Goal: Task Accomplishment & Management: Complete application form

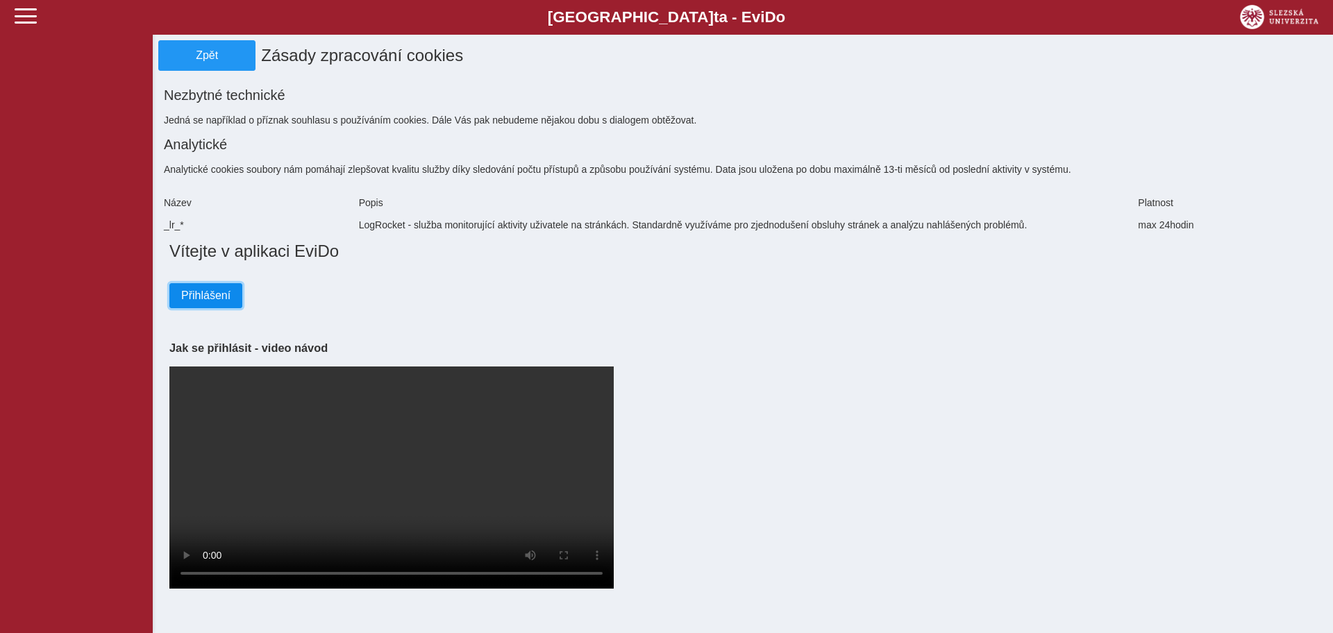
click at [212, 289] on span "Přihlášení" at bounding box center [205, 295] width 49 height 12
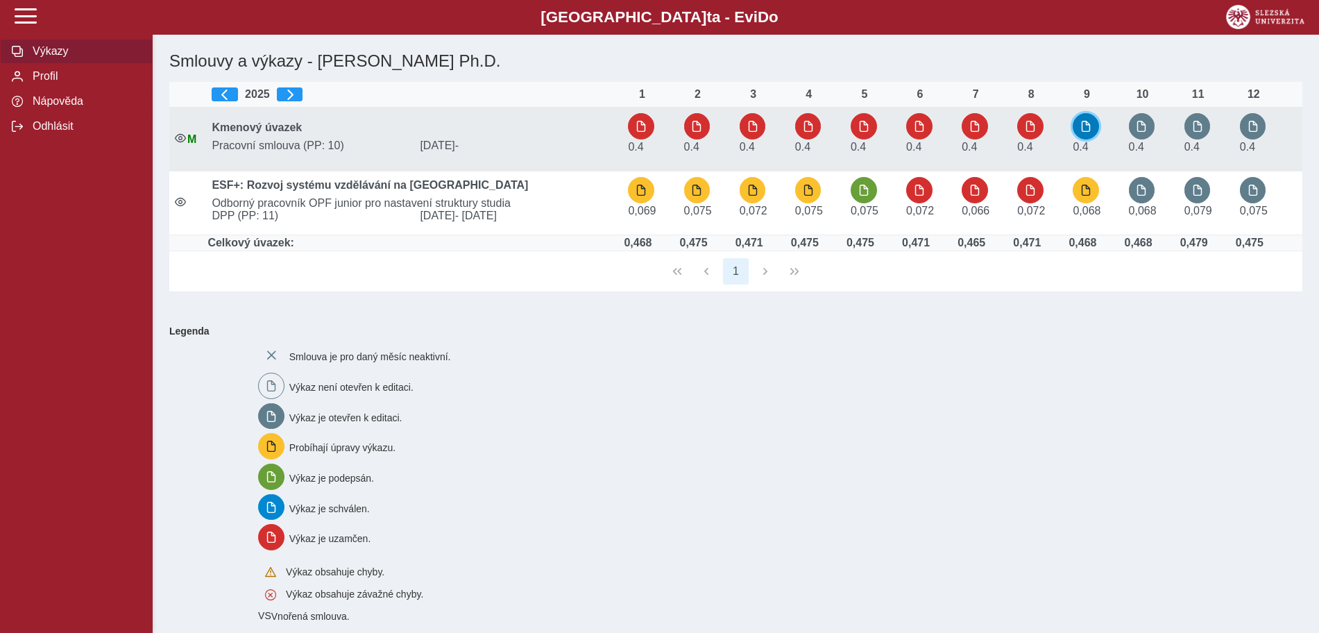
click at [1085, 127] on span "button" at bounding box center [1086, 126] width 11 height 11
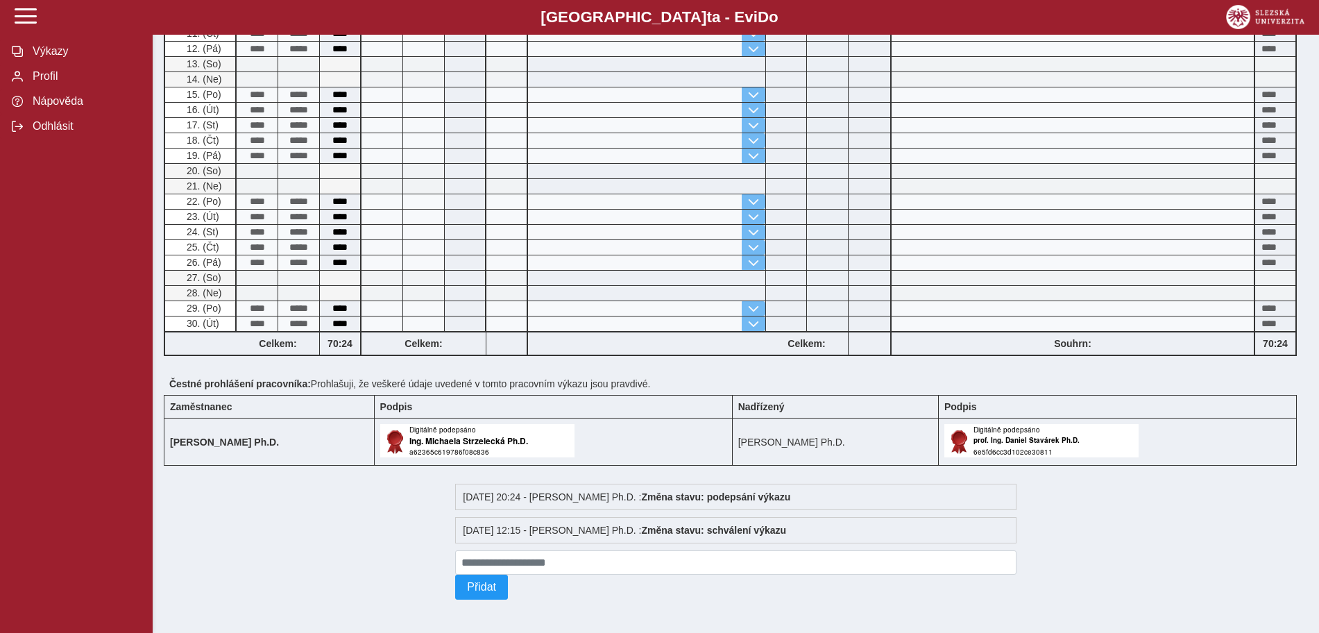
scroll to position [92, 0]
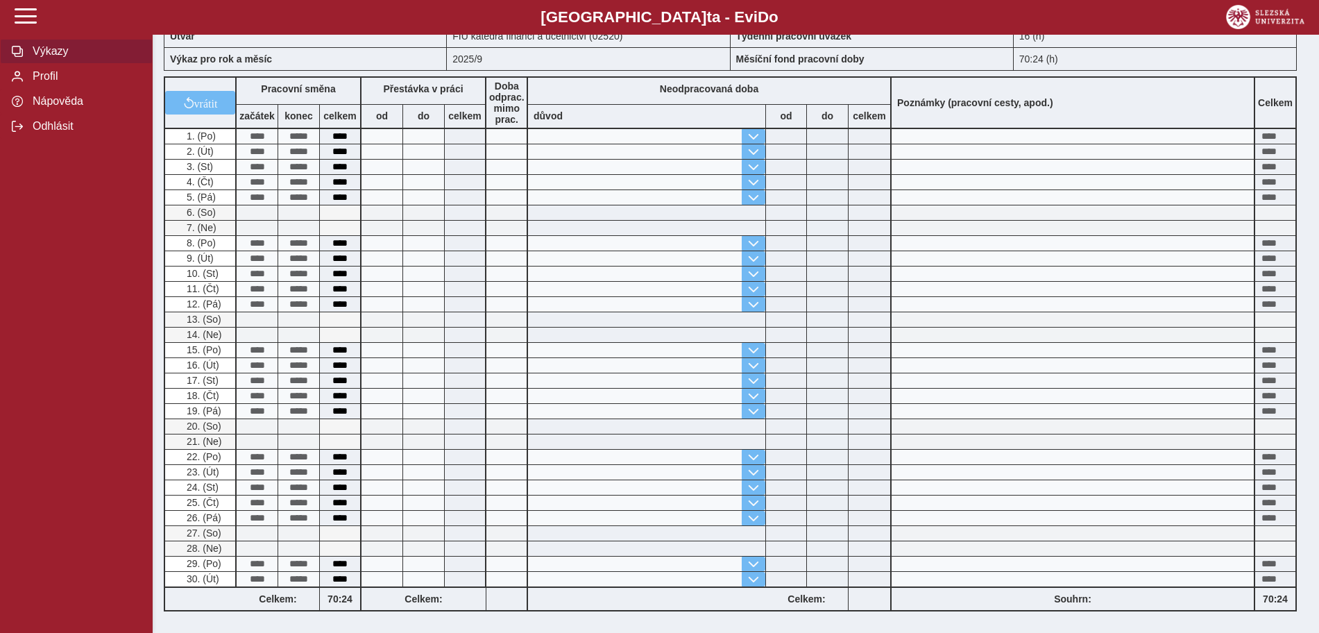
click at [40, 56] on span "Výkazy" at bounding box center [84, 51] width 112 height 12
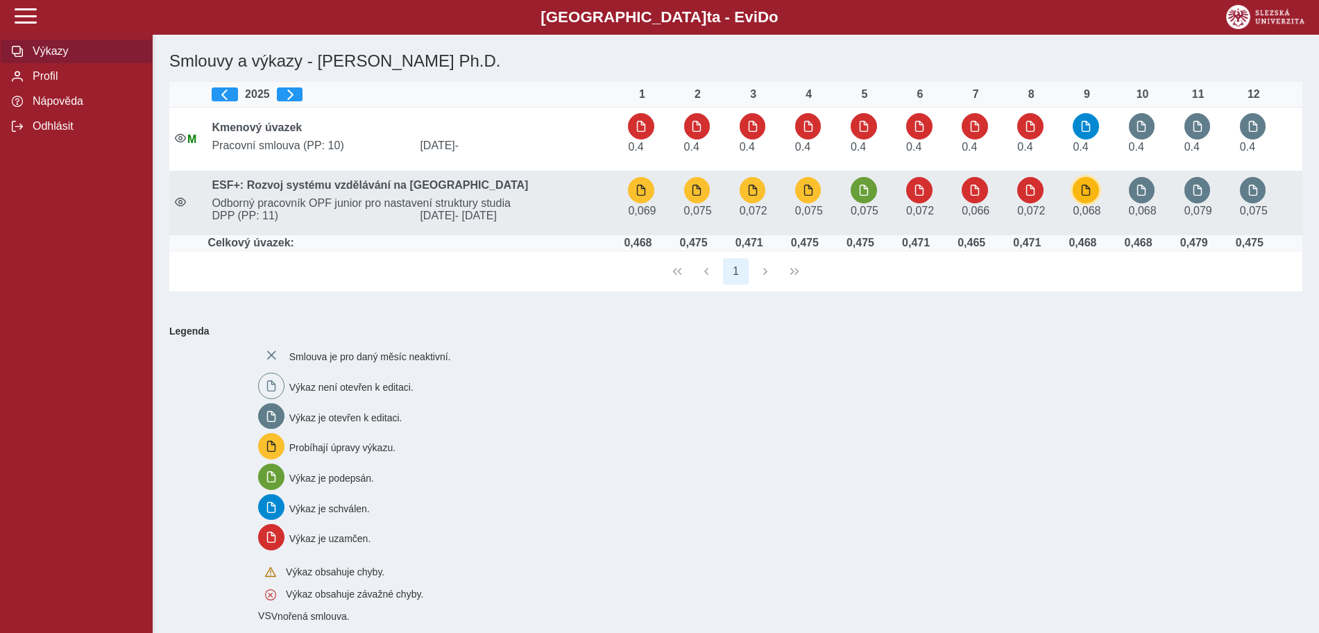
click at [1092, 194] on span "button" at bounding box center [1086, 190] width 11 height 11
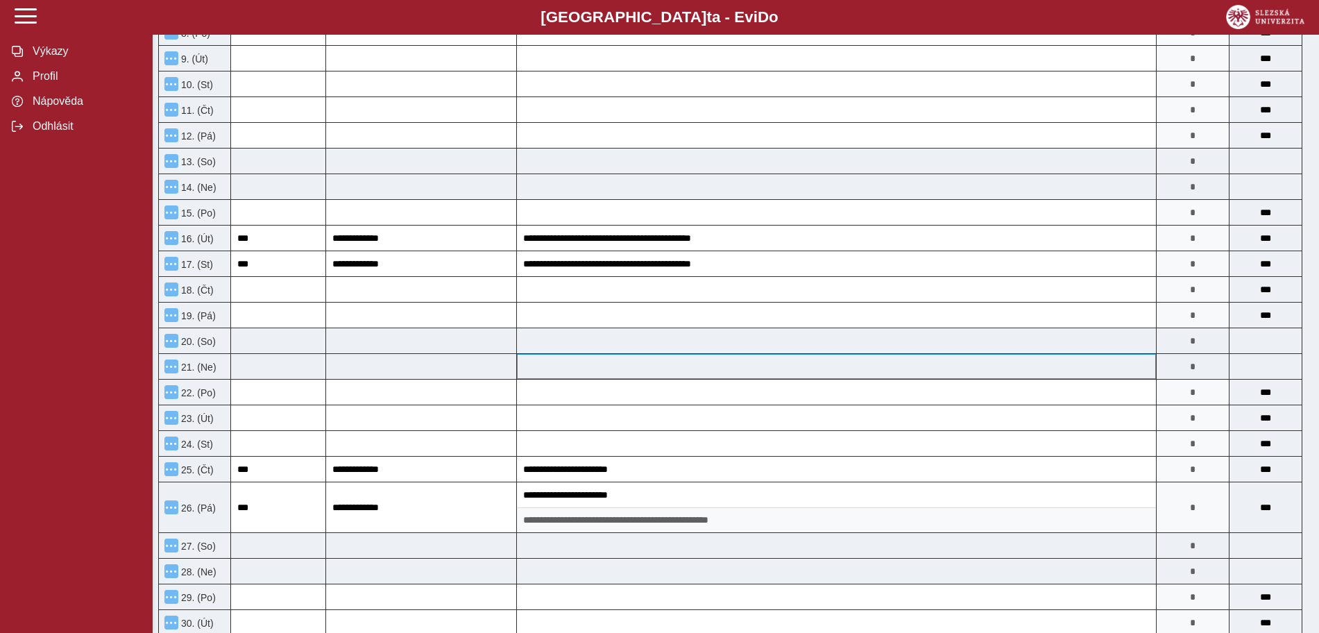
scroll to position [521, 0]
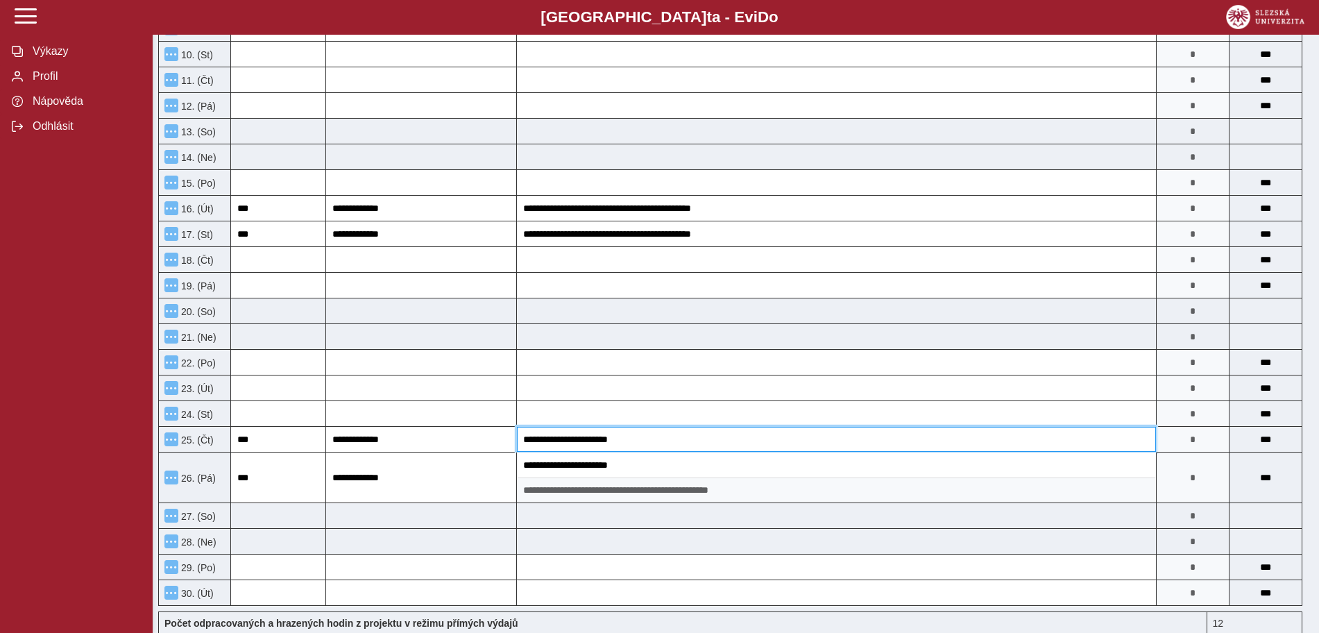
click at [714, 448] on input "**********" at bounding box center [836, 439] width 639 height 25
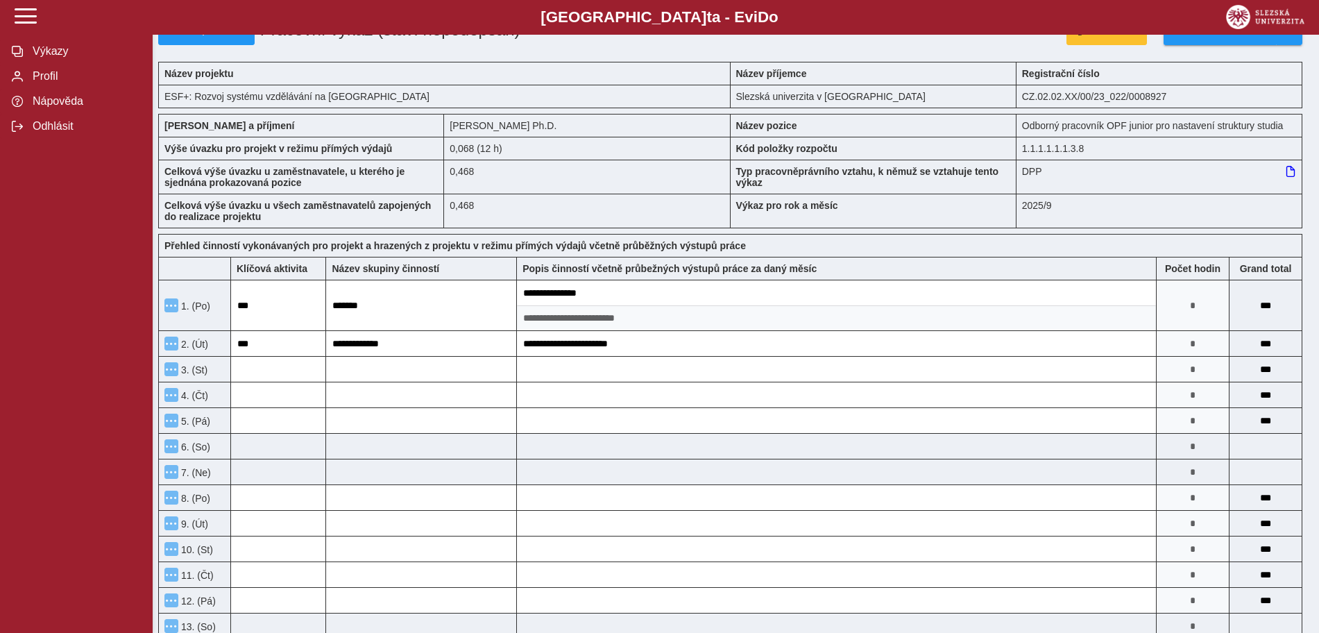
scroll to position [0, 0]
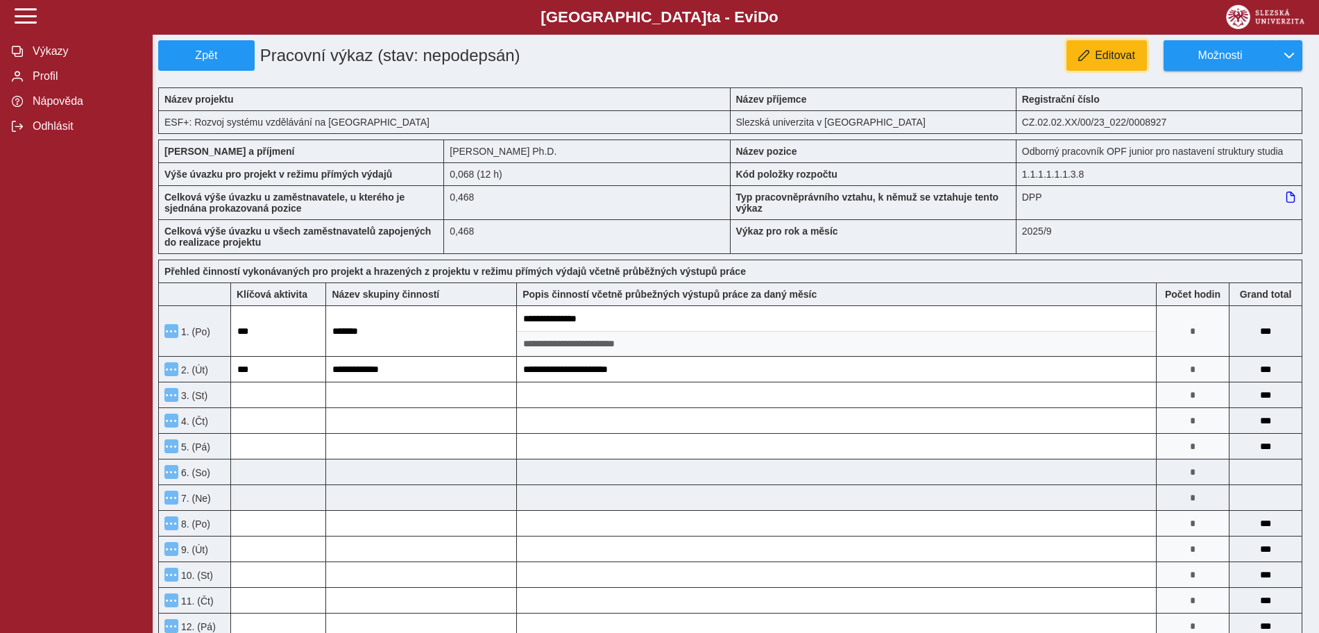
click at [1111, 51] on span "Editovat" at bounding box center [1115, 55] width 40 height 12
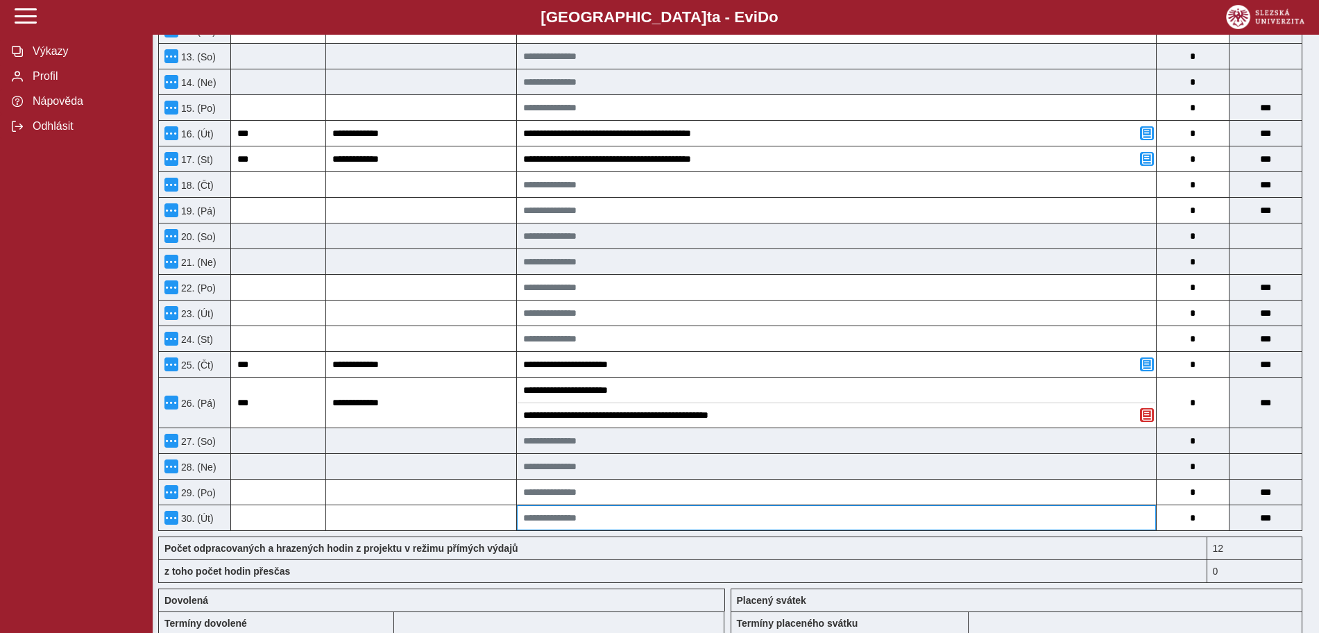
scroll to position [781, 0]
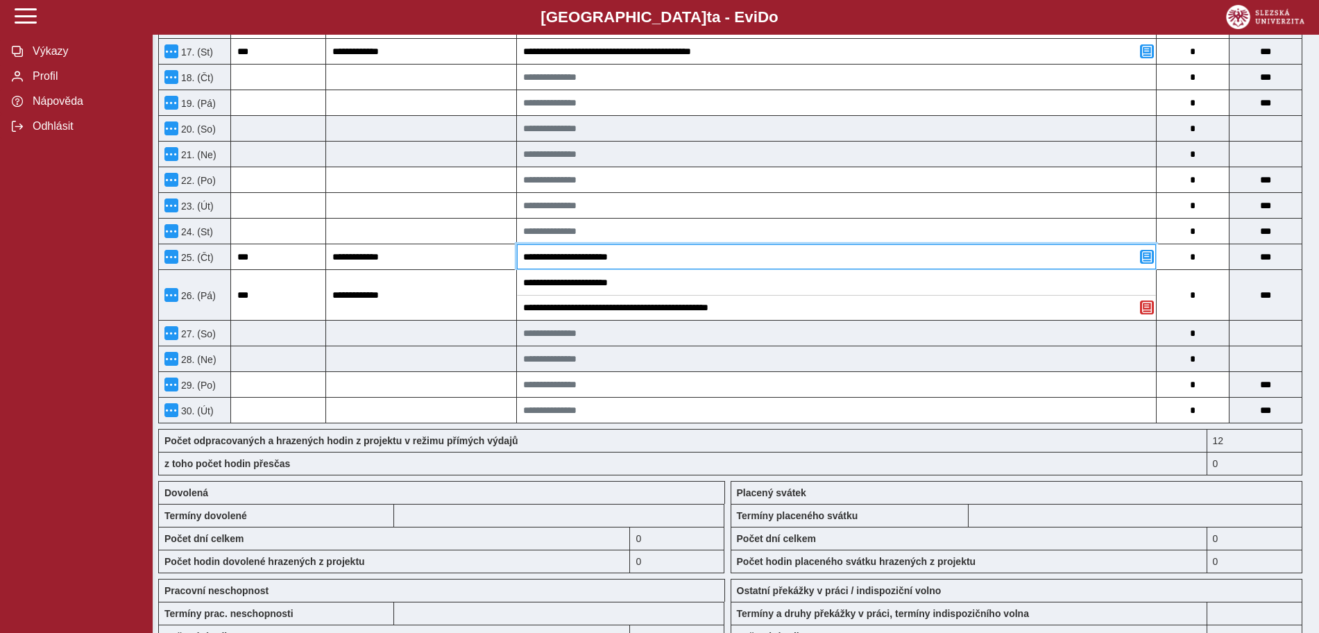
click at [966, 261] on input "**********" at bounding box center [836, 256] width 639 height 25
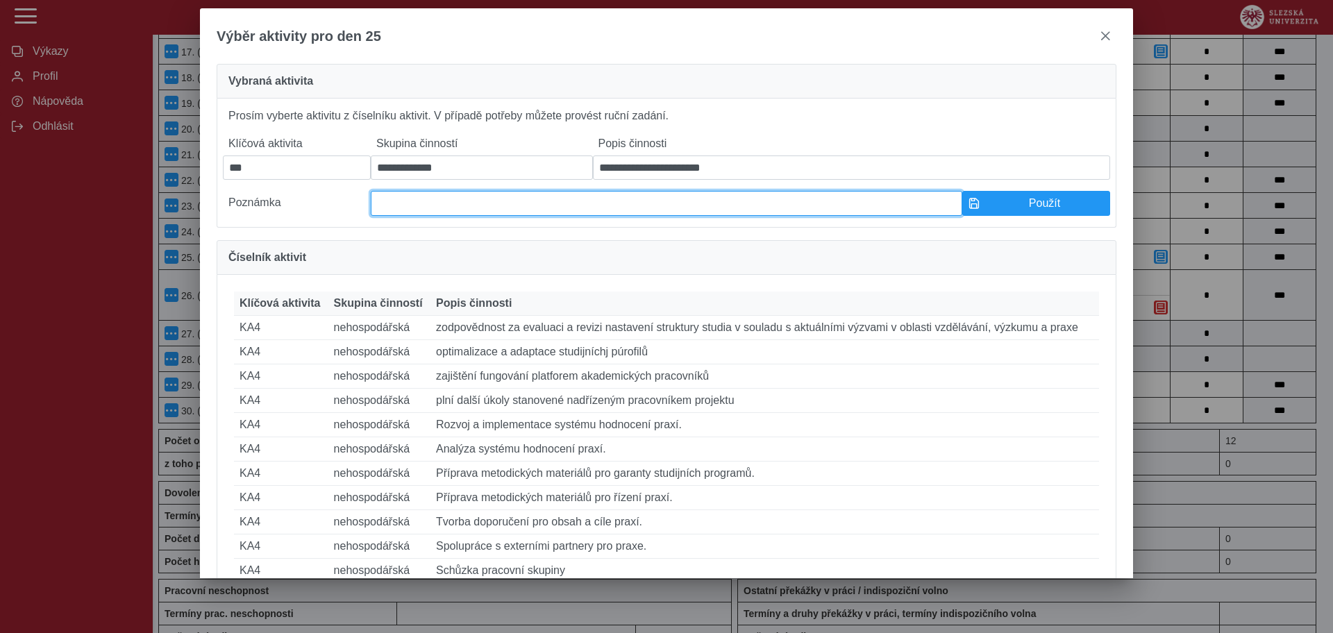
click at [443, 216] on input at bounding box center [666, 203] width 591 height 25
type input "**********"
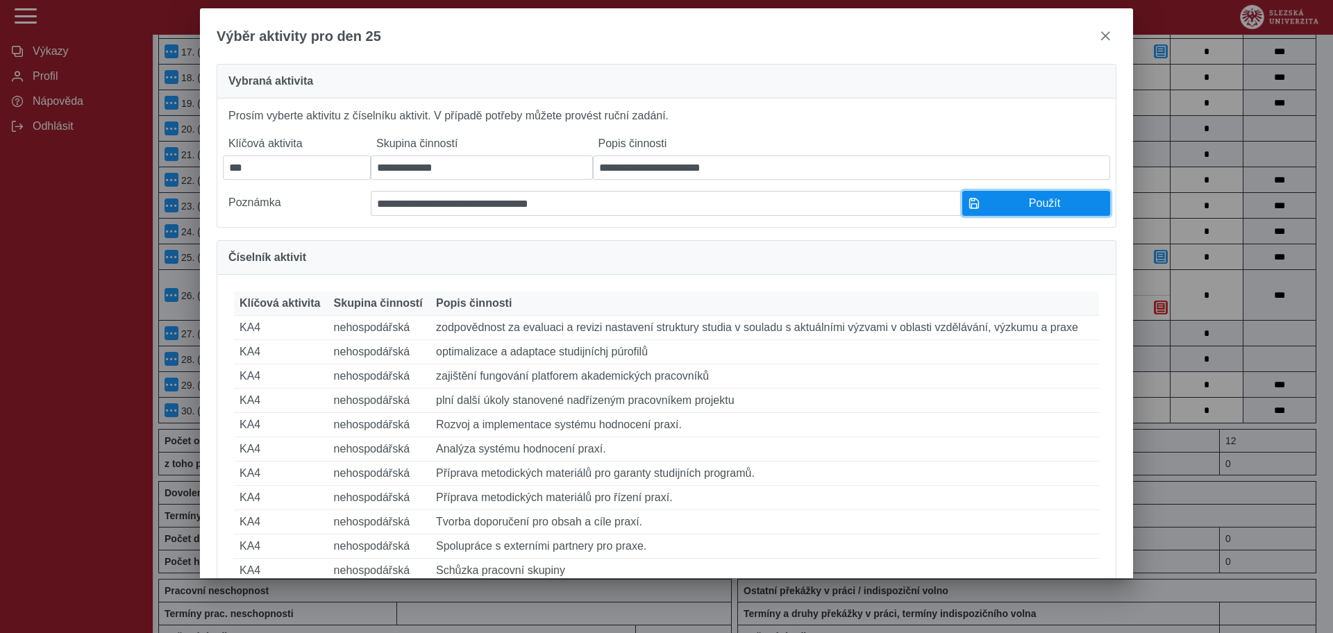
click at [1018, 210] on span "Použít" at bounding box center [1044, 203] width 119 height 12
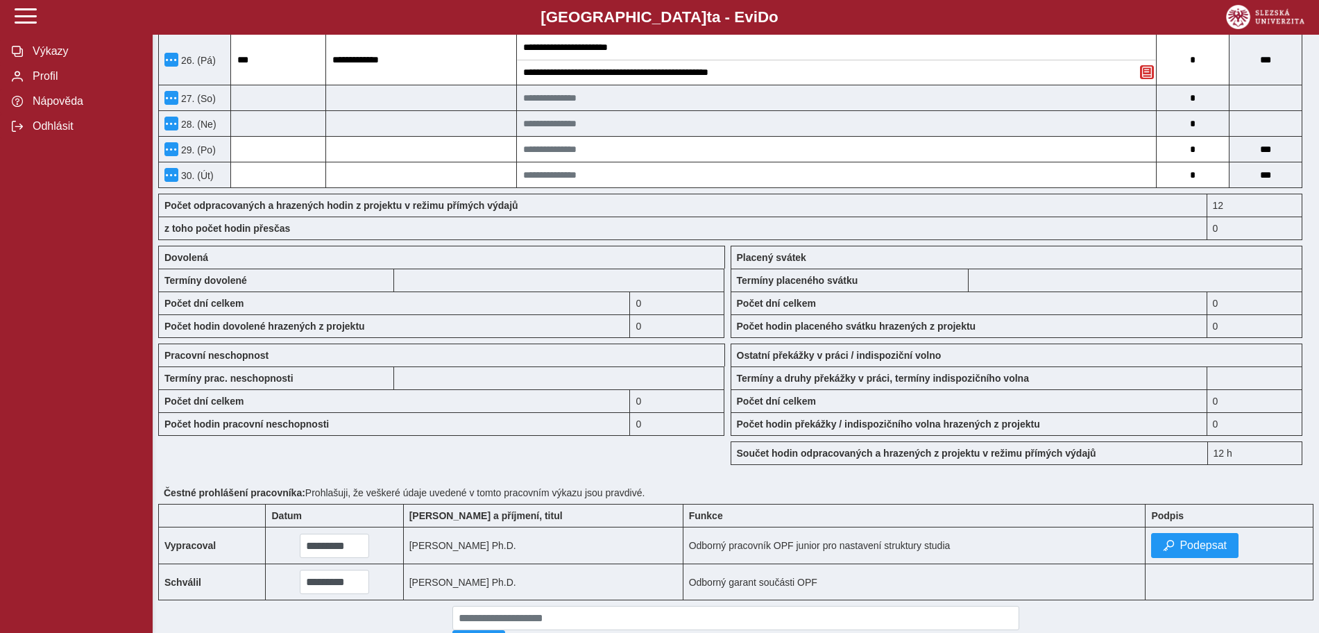
scroll to position [1106, 0]
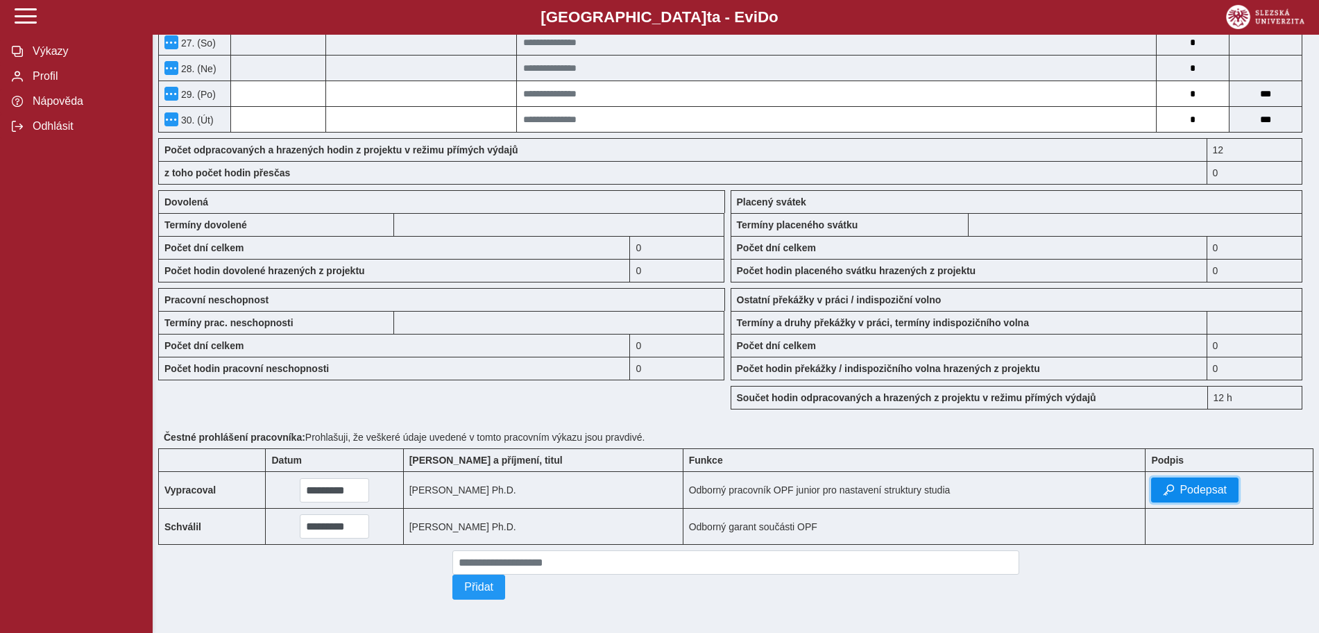
click at [1196, 484] on span "Podepsat" at bounding box center [1203, 490] width 47 height 12
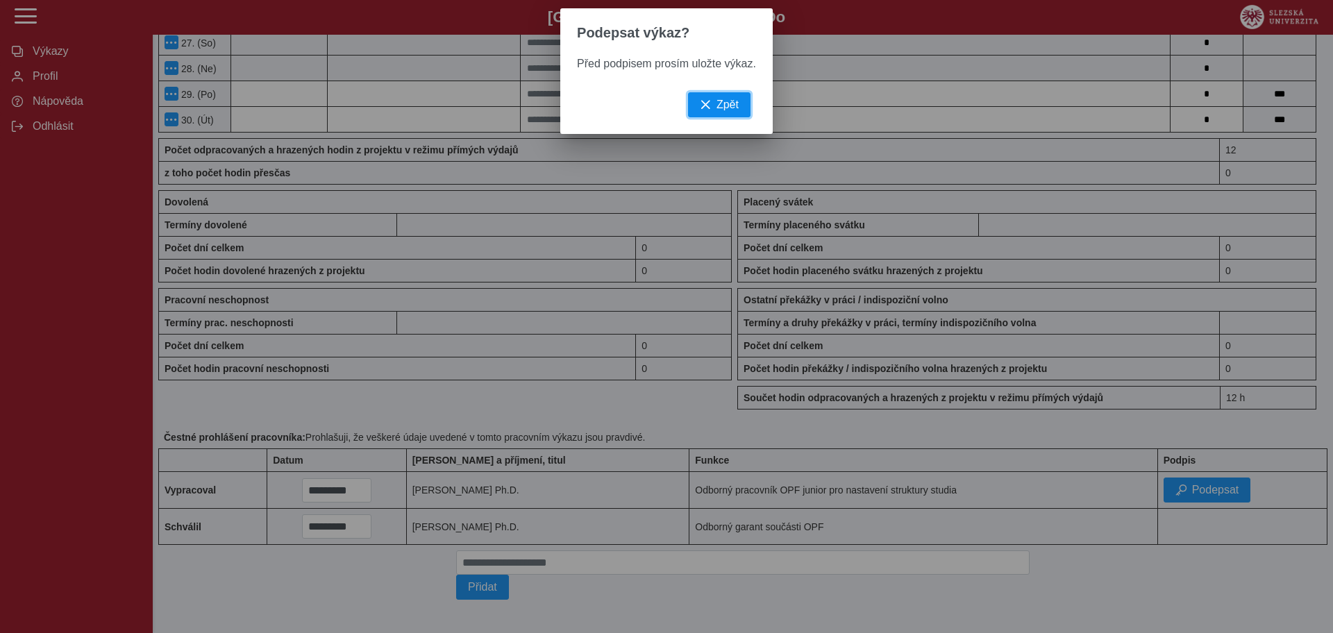
click at [735, 111] on span "Zpět" at bounding box center [727, 105] width 22 height 12
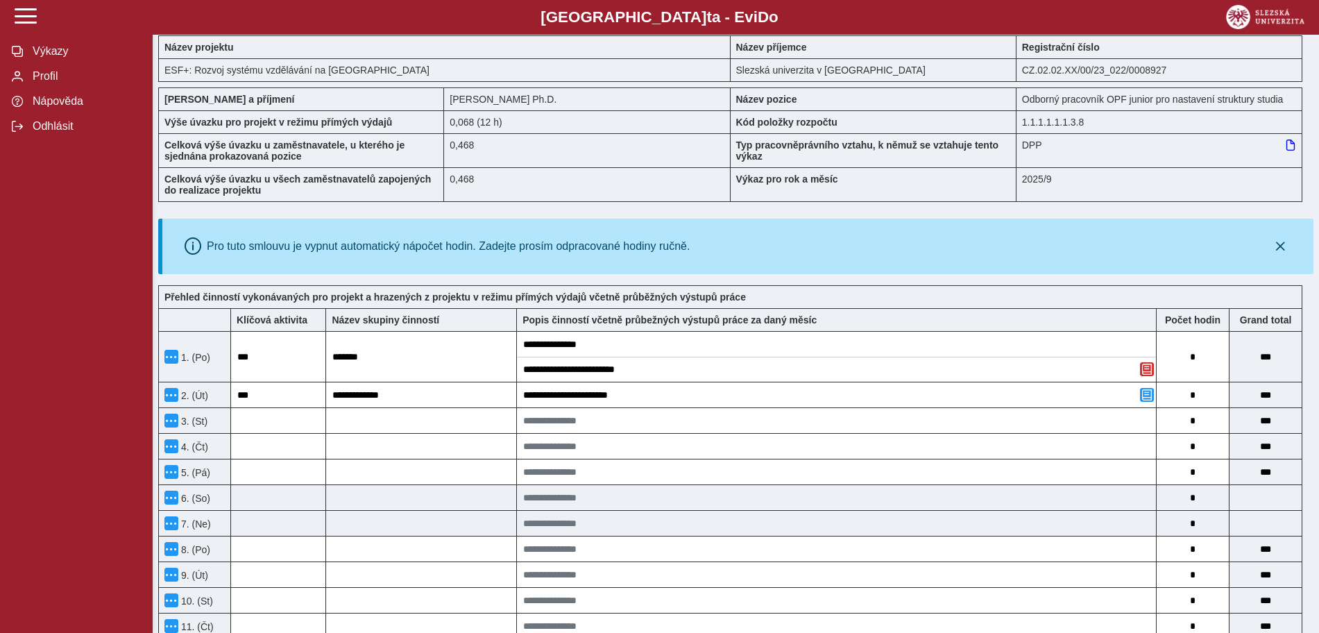
scroll to position [0, 0]
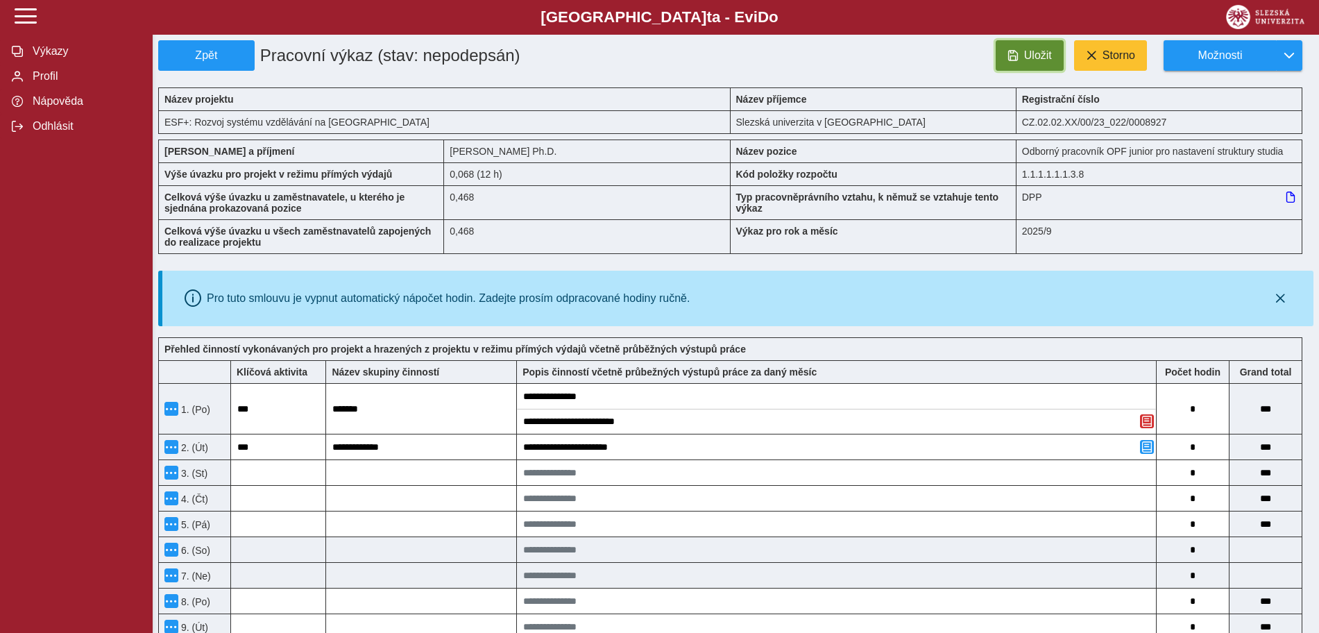
click at [1032, 49] on span "Uložit" at bounding box center [1038, 55] width 28 height 12
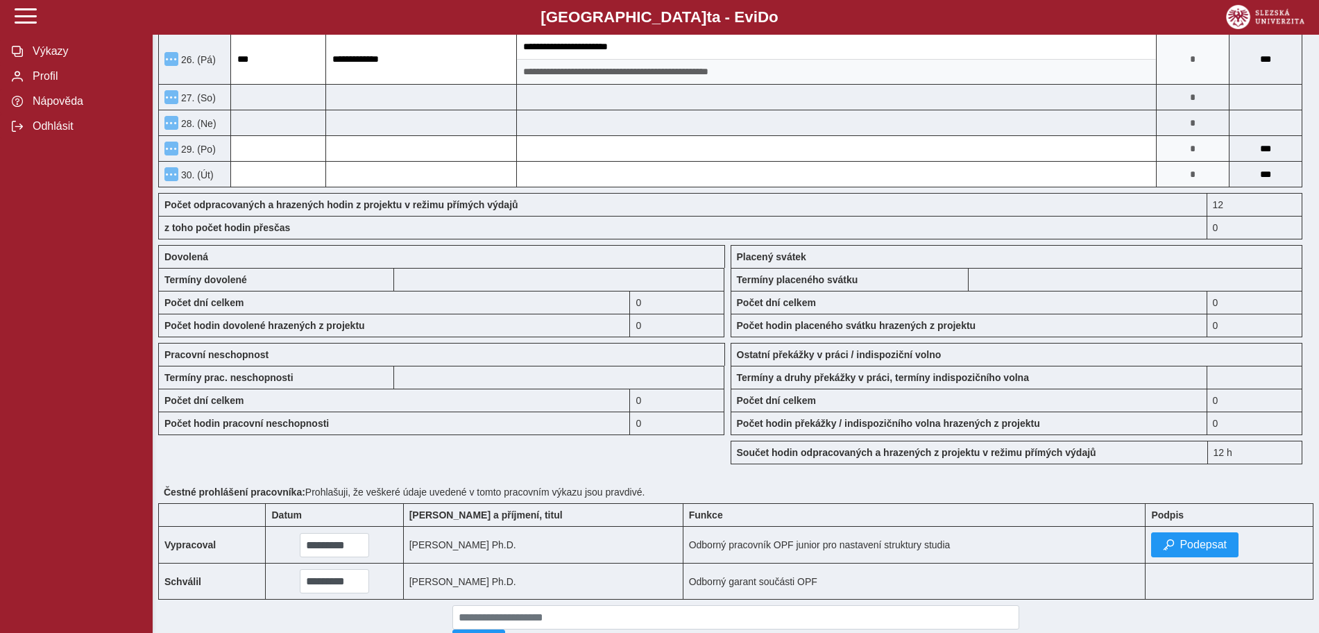
scroll to position [1029, 0]
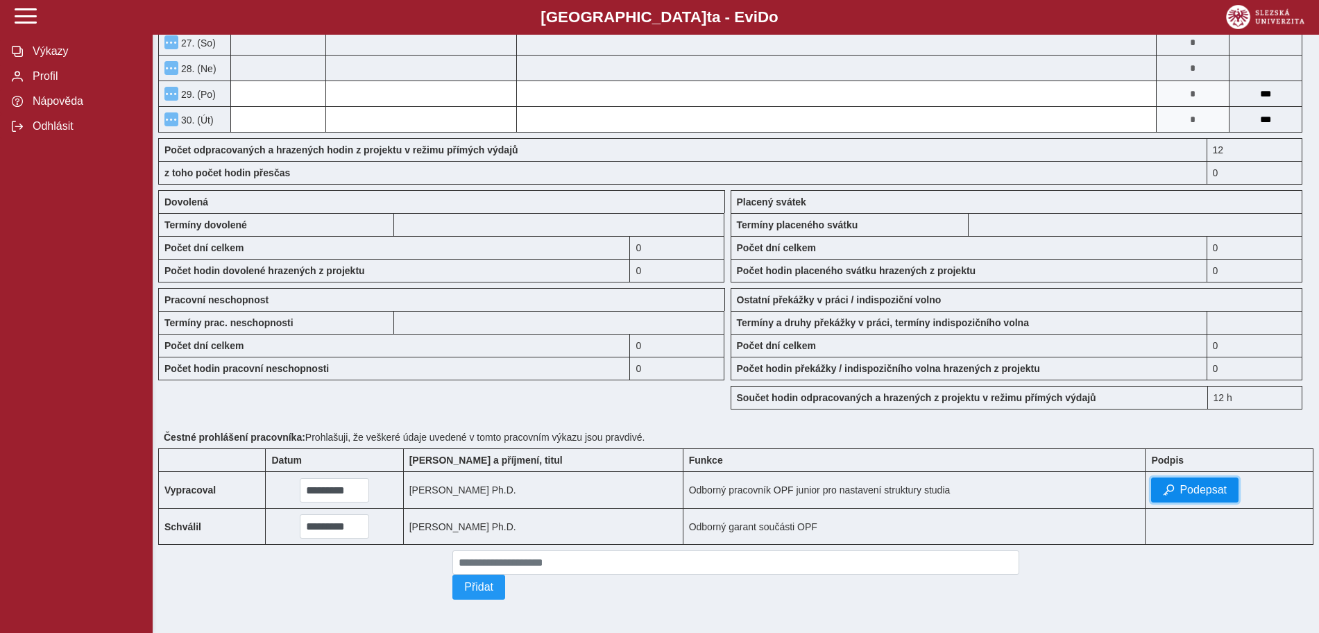
click at [1199, 484] on span "Podepsat" at bounding box center [1203, 490] width 47 height 12
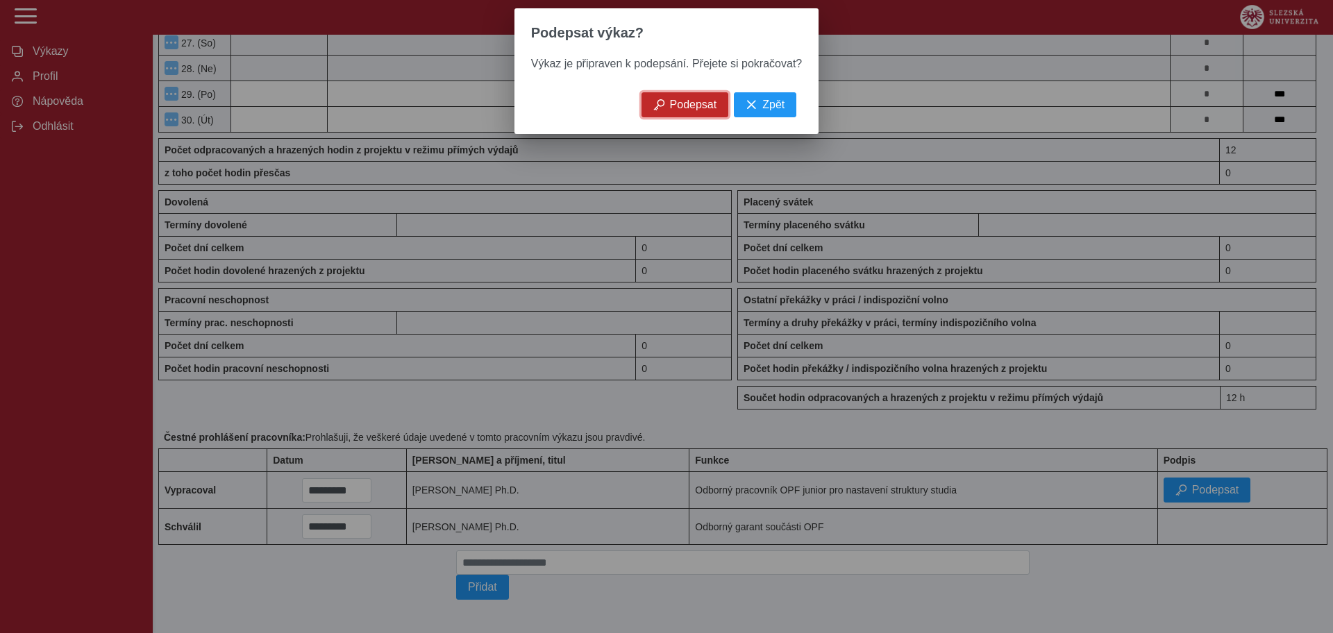
click at [686, 111] on span "Podepsat" at bounding box center [693, 105] width 47 height 12
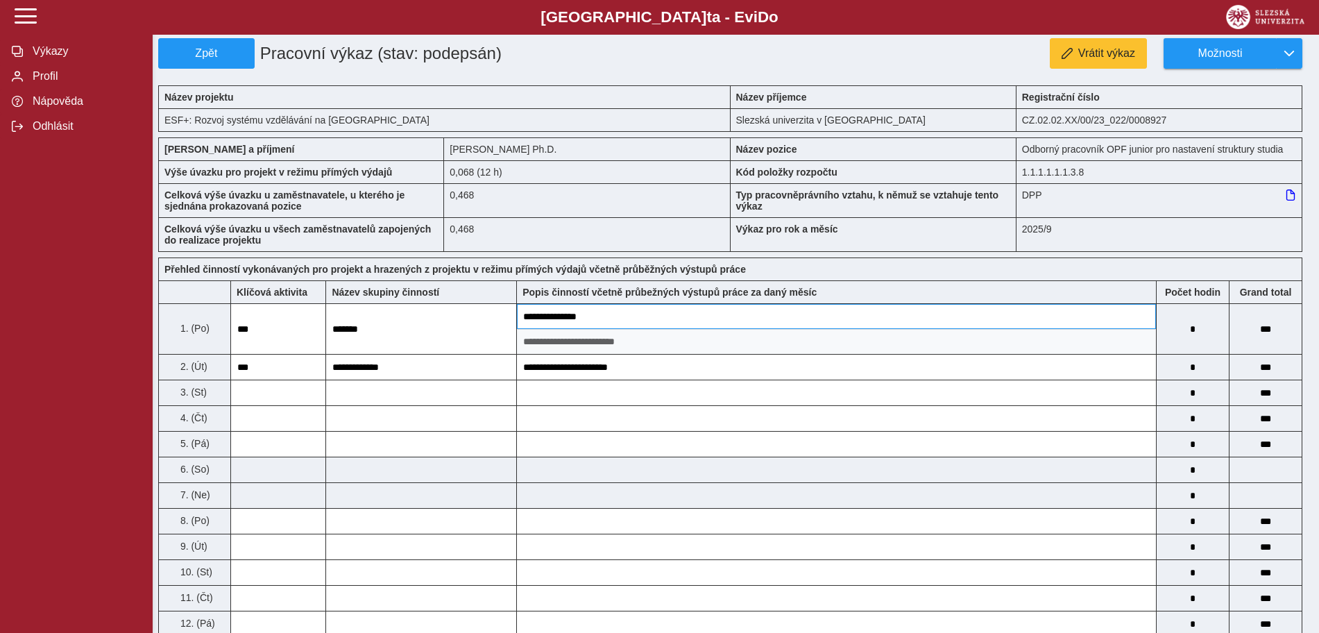
scroll to position [0, 0]
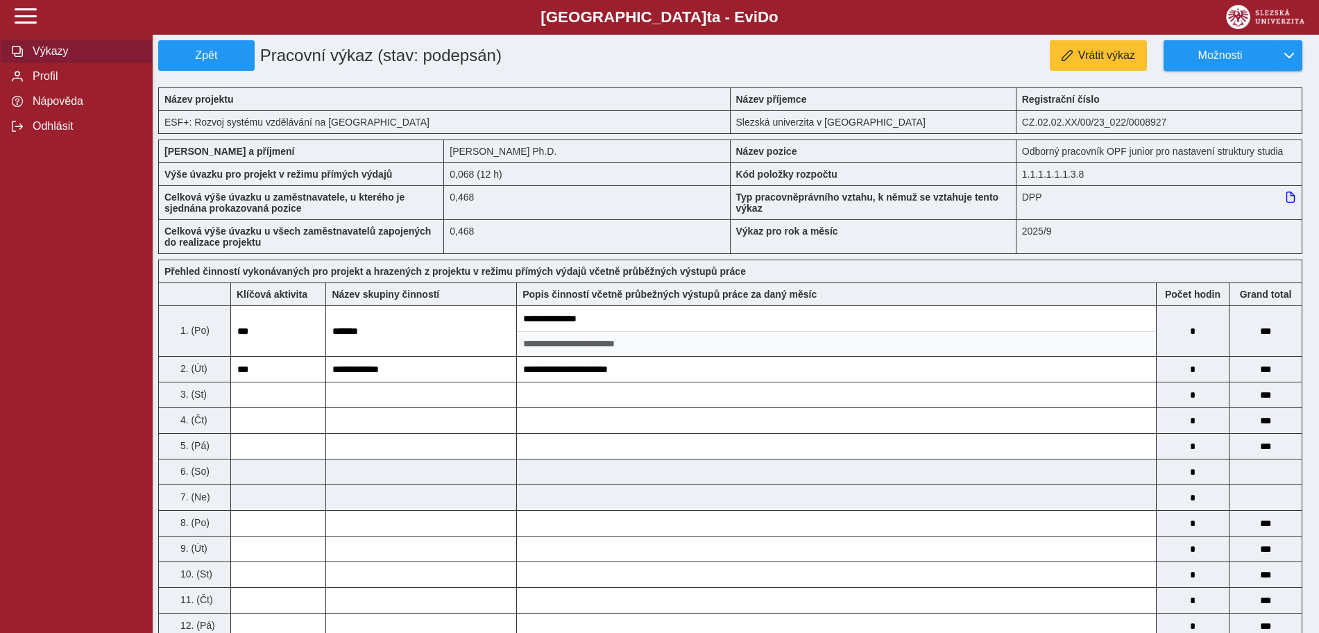
click at [65, 53] on span "Výkazy" at bounding box center [84, 51] width 112 height 12
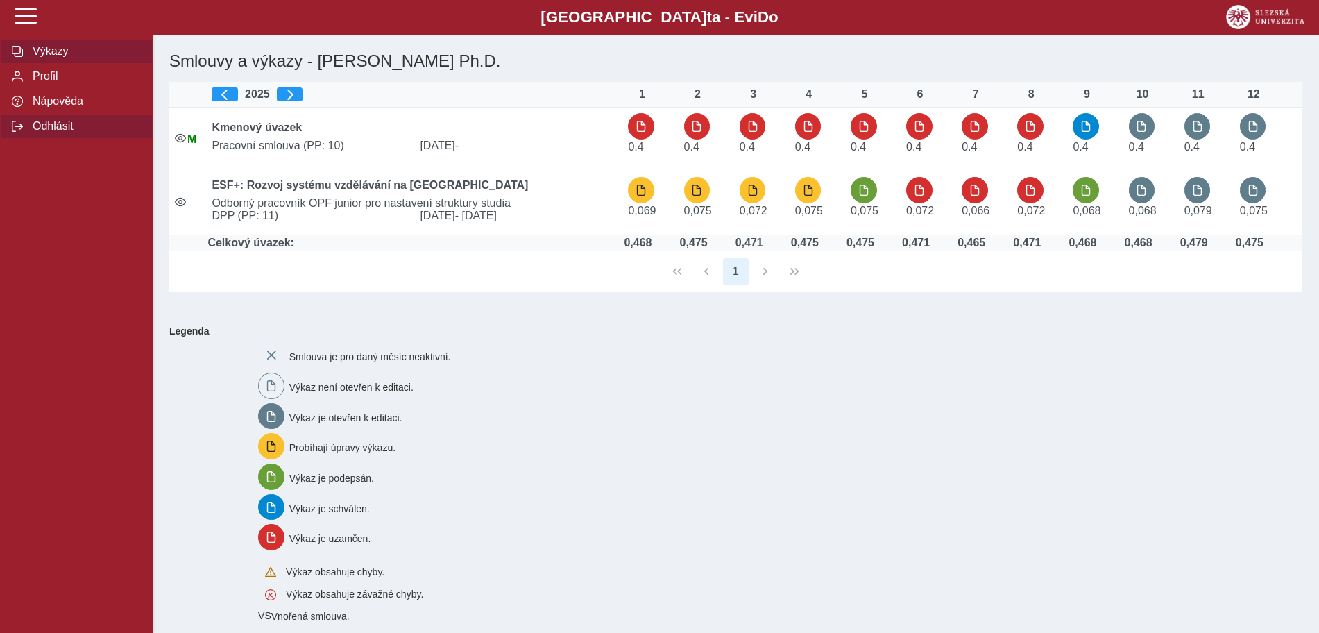
click at [60, 133] on span "Odhlásit" at bounding box center [84, 126] width 112 height 12
